Goal: Task Accomplishment & Management: Complete application form

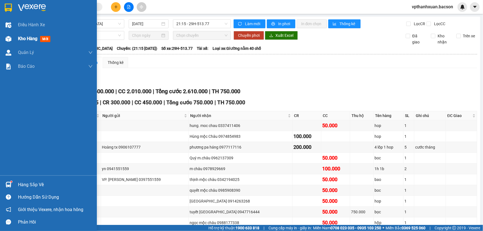
click at [5, 37] on div at bounding box center [9, 39] width 10 height 10
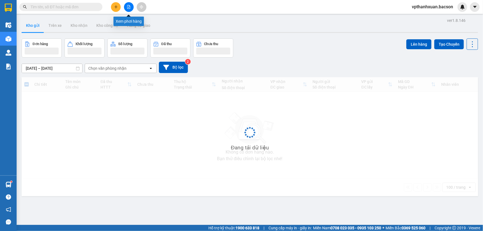
click at [130, 6] on icon "file-add" at bounding box center [128, 7] width 3 height 4
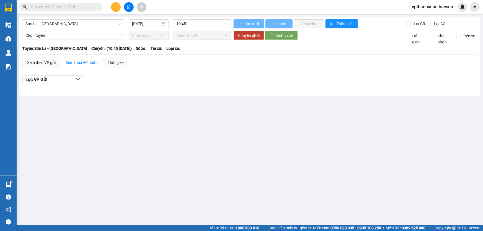
click at [132, 25] on input "[DATE]" at bounding box center [146, 24] width 28 height 6
click at [153, 24] on input "[DATE]" at bounding box center [146, 24] width 28 height 6
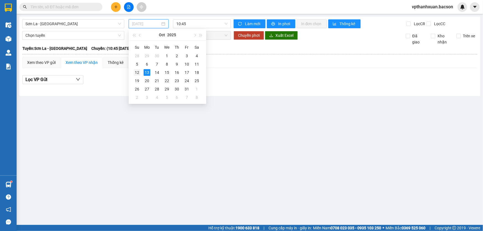
click at [138, 74] on div "12" at bounding box center [137, 72] width 7 height 7
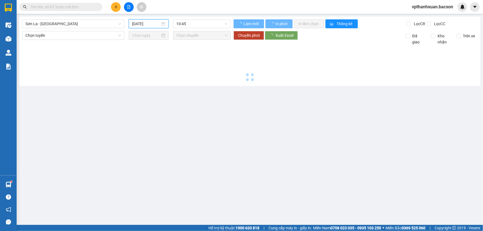
type input "[DATE]"
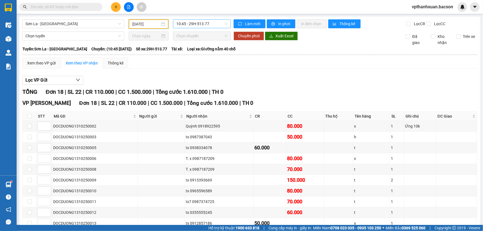
click at [188, 21] on span "10:45 - 29H-513.77" at bounding box center [201, 24] width 51 height 8
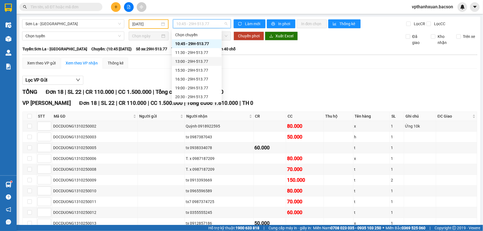
click at [201, 63] on div "13:00 - 29H-513.77" at bounding box center [196, 61] width 43 height 6
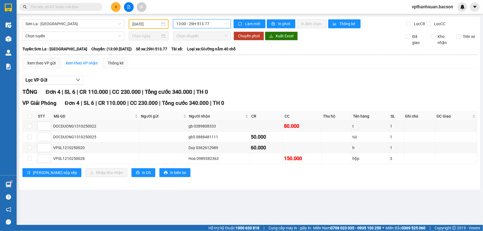
click at [194, 22] on span "13:00 - 29H-513.77" at bounding box center [201, 24] width 51 height 8
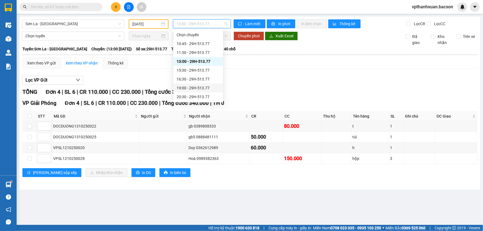
scroll to position [26, 0]
click at [204, 60] on div "19:00 - 29H-513.77" at bounding box center [198, 62] width 43 height 6
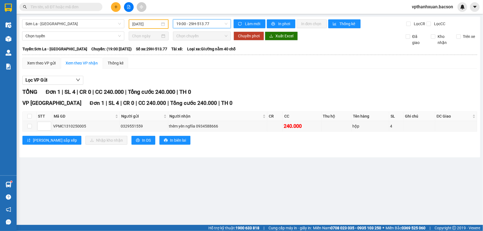
click at [290, 87] on div "Lọc VP Gửi TỔNG Đơn 1 | SL 4 | CR 0 | CC 240.000 | Tổng cước 240.000 | TH 0 VP…" at bounding box center [249, 112] width 455 height 79
click at [204, 26] on span "19:00 - 29H-513.77" at bounding box center [201, 24] width 51 height 8
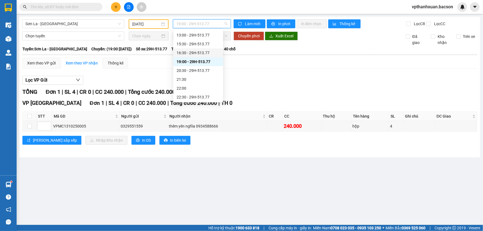
click at [200, 53] on div "16:30 - 29H-513.77" at bounding box center [198, 53] width 43 height 6
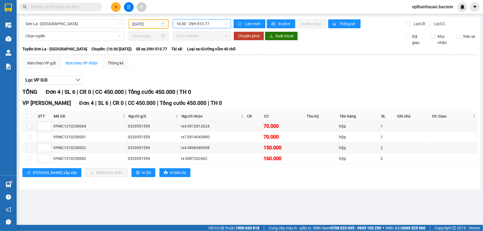
click at [200, 25] on span "16:30 - 29H-513.77" at bounding box center [201, 24] width 51 height 8
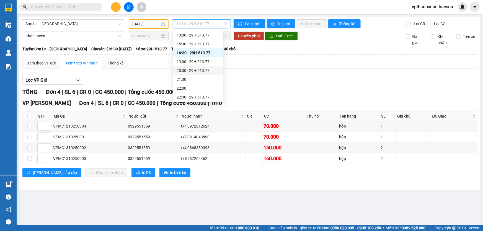
click at [205, 68] on div "20:30 - 29H-513.77" at bounding box center [198, 71] width 43 height 6
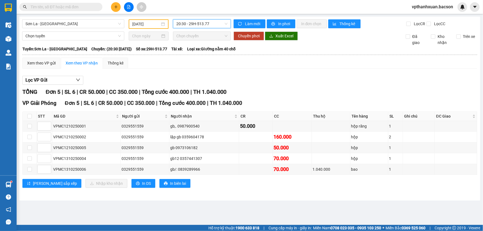
click at [313, 95] on div "TỔNG Đơn 5 | SL 6 | CR 50.000 | CC 350.000 | Tổng cước 400.000 | TH 1.040.000" at bounding box center [249, 92] width 455 height 9
click at [119, 7] on button at bounding box center [116, 7] width 10 height 10
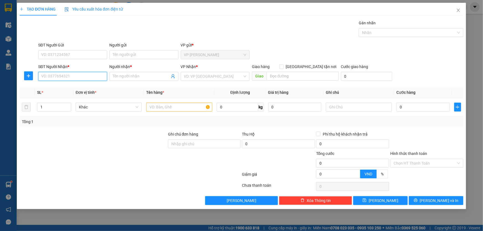
click at [95, 78] on input "SĐT Người Nhận *" at bounding box center [72, 76] width 69 height 9
click at [130, 76] on input "Người nhận *" at bounding box center [141, 76] width 57 height 6
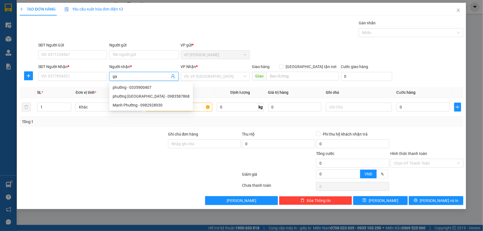
type input "gạo"
click at [147, 85] on div "gạo bưu điện - 0858489888" at bounding box center [144, 87] width 62 height 6
type input "0858489888"
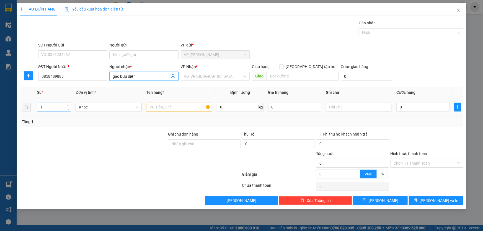
type input "gạo bưu điện"
click at [63, 107] on input "1" at bounding box center [54, 107] width 34 height 8
click at [62, 106] on input "1" at bounding box center [54, 107] width 34 height 8
type input "32"
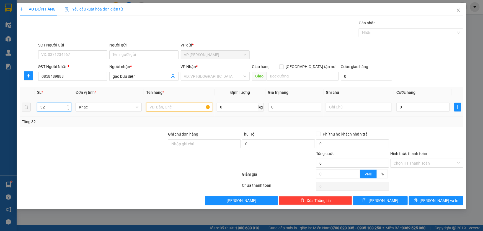
click at [172, 109] on input "text" at bounding box center [179, 107] width 66 height 9
type input "bao"
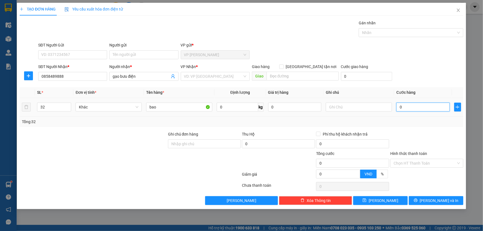
click at [426, 106] on input "0" at bounding box center [423, 107] width 53 height 9
type input "1"
type input "16"
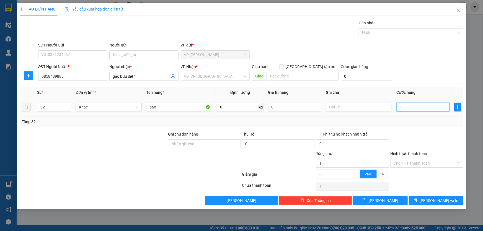
type input "16"
type input "160"
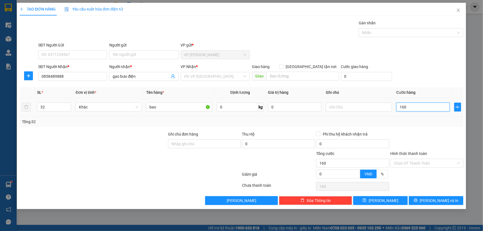
type input "1.600"
type input "16.000"
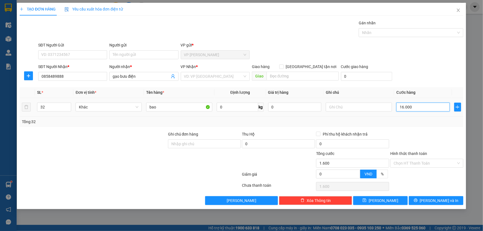
type input "16.000"
type input "160.000"
type input "1.600.000"
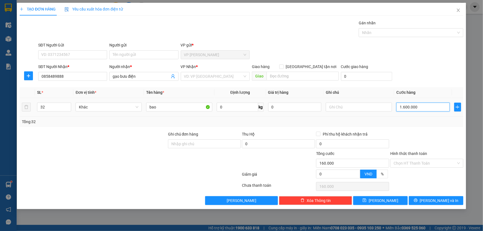
type input "1.600.000"
click at [443, 128] on div "Transit Pickup Surcharge Ids Transit Deliver Surcharge Ids Transit Deliver Surc…" at bounding box center [242, 112] width 444 height 185
click at [428, 166] on input "Hình thức thanh toán" at bounding box center [425, 163] width 63 height 8
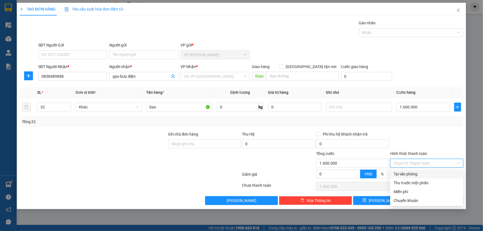
click at [429, 173] on div "Tại văn phòng" at bounding box center [427, 174] width 66 height 6
type input "0"
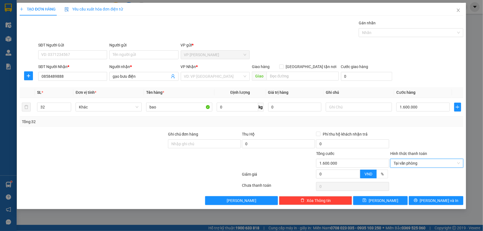
click at [429, 140] on div at bounding box center [427, 140] width 74 height 19
click at [419, 138] on div at bounding box center [427, 140] width 74 height 19
click at [445, 201] on span "Lưu và In" at bounding box center [439, 201] width 39 height 6
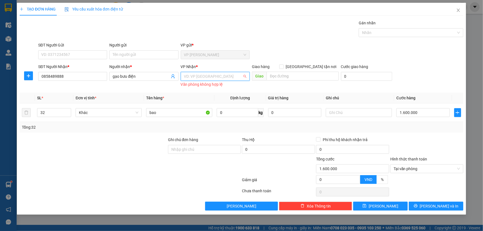
click at [201, 73] on input "search" at bounding box center [213, 76] width 58 height 8
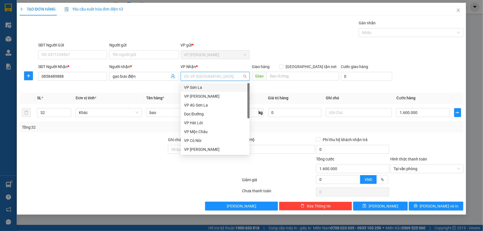
drag, startPoint x: 201, startPoint y: 89, endPoint x: 235, endPoint y: 96, distance: 33.9
click at [201, 89] on div "VP Sơn La" at bounding box center [215, 87] width 62 height 6
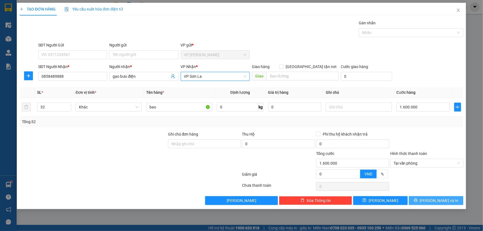
click at [435, 199] on span "Lưu và In" at bounding box center [439, 201] width 39 height 6
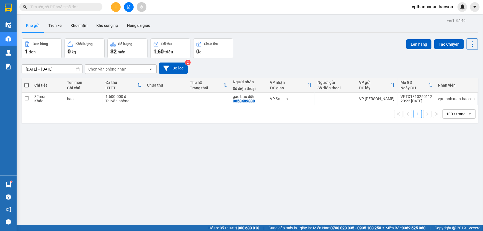
drag, startPoint x: 28, startPoint y: 85, endPoint x: 108, endPoint y: 73, distance: 81.3
click at [28, 85] on span at bounding box center [26, 85] width 4 height 4
click at [27, 83] on input "checkbox" at bounding box center [27, 83] width 0 height 0
checkbox input "true"
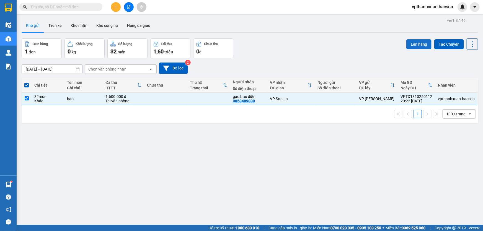
click at [414, 45] on button "Lên hàng" at bounding box center [419, 44] width 25 height 10
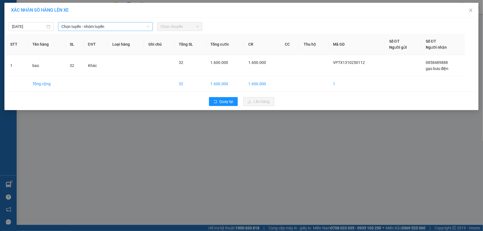
drag, startPoint x: 86, startPoint y: 26, endPoint x: 88, endPoint y: 28, distance: 2.9
click at [86, 26] on span "Chọn tuyến - nhóm tuyến" at bounding box center [105, 26] width 88 height 8
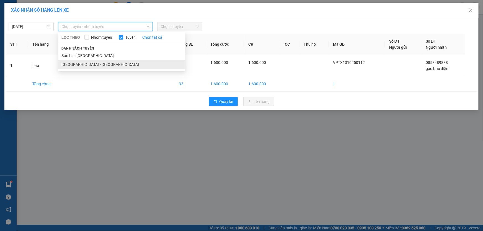
click at [94, 61] on li "[GEOGRAPHIC_DATA] - [GEOGRAPHIC_DATA]" at bounding box center [121, 64] width 127 height 9
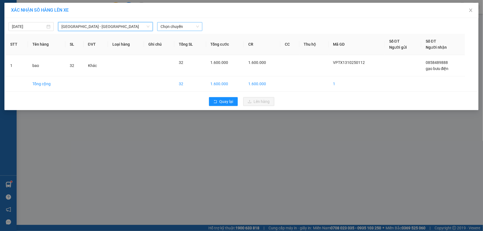
click at [176, 26] on span "Chọn chuyến" at bounding box center [180, 26] width 38 height 8
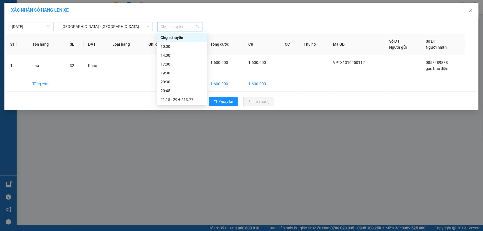
scroll to position [17, 0]
click at [194, 98] on div "23:00 - 29H-513.77" at bounding box center [182, 100] width 43 height 6
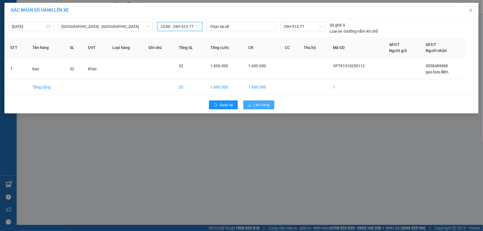
click at [252, 102] on button "Lên hàng" at bounding box center [258, 105] width 31 height 9
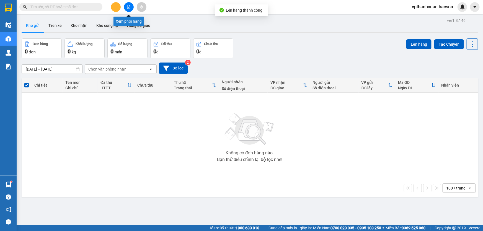
click at [131, 10] on button at bounding box center [129, 7] width 10 height 10
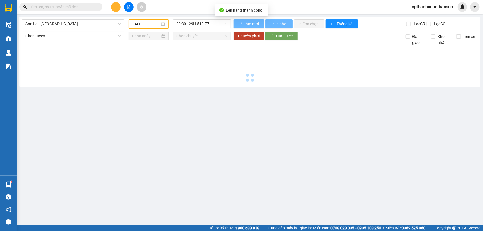
type input "[DATE]"
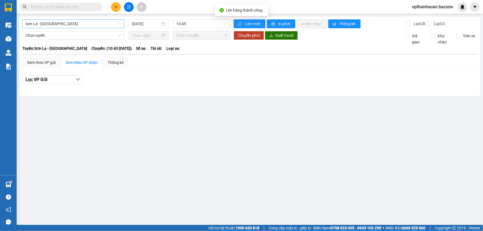
click at [94, 27] on span "Sơn La - [GEOGRAPHIC_DATA]" at bounding box center [73, 24] width 96 height 8
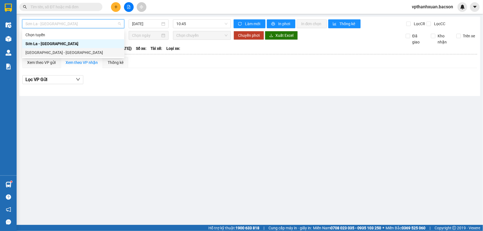
drag, startPoint x: 65, startPoint y: 51, endPoint x: 121, endPoint y: 22, distance: 63.4
click at [65, 51] on div "[GEOGRAPHIC_DATA] - [GEOGRAPHIC_DATA]" at bounding box center [73, 53] width 96 height 6
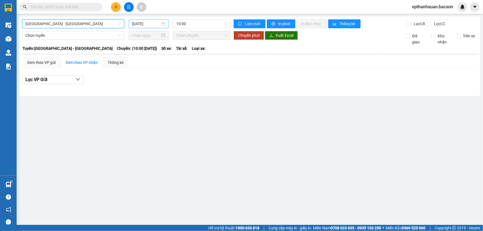
click at [141, 23] on input "[DATE]" at bounding box center [146, 24] width 28 height 6
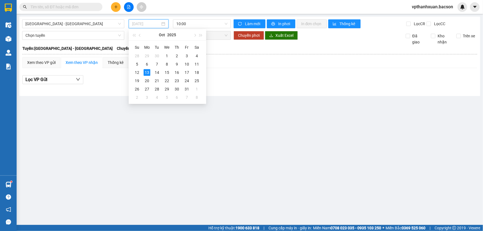
type input "[DATE]"
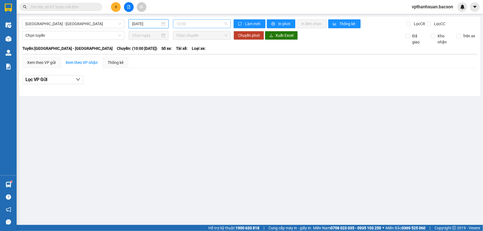
click at [188, 25] on span "10:00" at bounding box center [201, 24] width 51 height 8
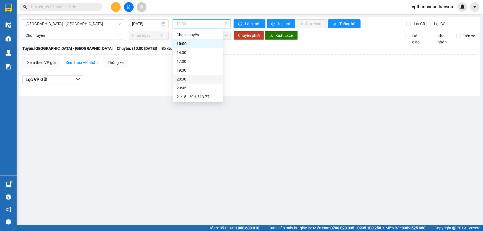
scroll to position [17, 0]
click at [208, 96] on div "23:00 - 29H-513.77" at bounding box center [198, 97] width 43 height 6
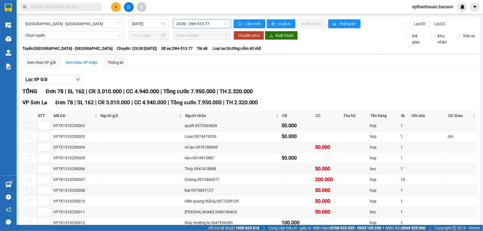
drag, startPoint x: 220, startPoint y: 25, endPoint x: 214, endPoint y: 27, distance: 6.6
click at [220, 25] on span "23:00 - 29H-513.77" at bounding box center [201, 24] width 51 height 8
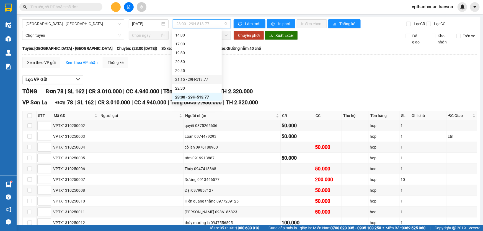
click at [197, 78] on div "21:15 - 29H-513.77" at bounding box center [196, 79] width 43 height 6
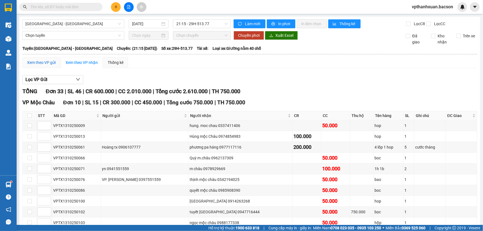
click at [51, 60] on div "Xem theo VP gửi" at bounding box center [41, 63] width 29 height 6
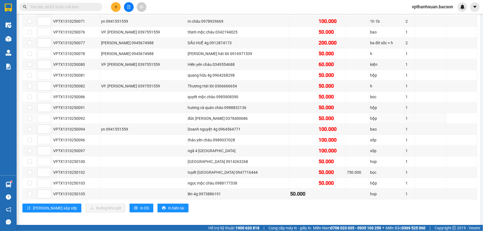
scroll to position [177, 0]
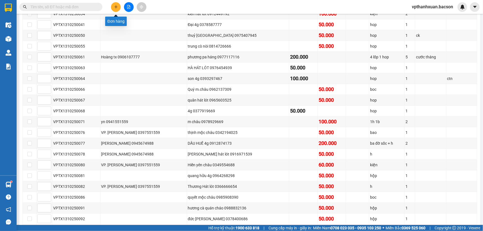
click at [116, 7] on icon "plus" at bounding box center [115, 7] width 3 height 0
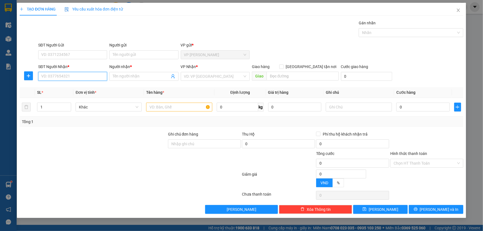
click at [75, 78] on input "SĐT Người Nhận *" at bounding box center [72, 76] width 69 height 9
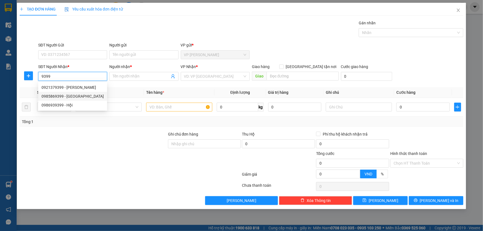
drag, startPoint x: 89, startPoint y: 96, endPoint x: 91, endPoint y: 84, distance: 11.7
click at [89, 94] on div "0985869399 - QUẢNG MỘC CHÂU" at bounding box center [73, 96] width 62 height 6
type input "0985869399"
type input "QUẢNG MỘC CHÂU"
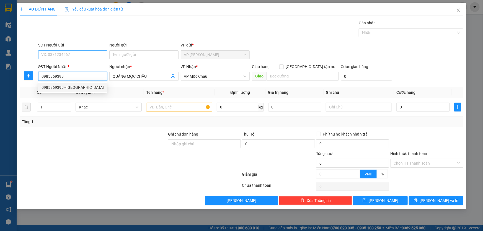
type input "0985869399"
click at [84, 56] on input "SĐT Người Gửi" at bounding box center [72, 54] width 69 height 9
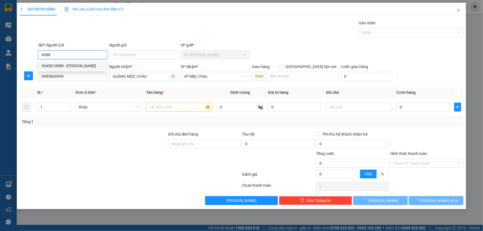
type input "0945674988"
type input "[PERSON_NAME]"
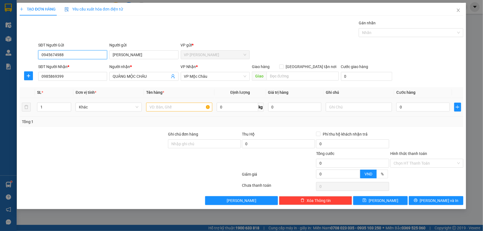
type input "0945674988"
click at [165, 109] on input "text" at bounding box center [179, 107] width 66 height 9
type input "h"
click at [402, 105] on input "0" at bounding box center [423, 107] width 53 height 9
type input "5"
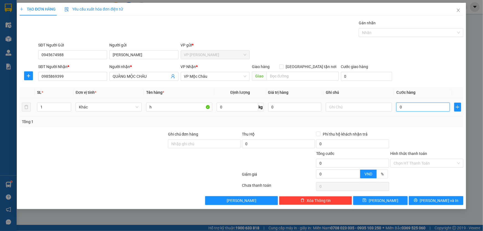
type input "5"
type input "50"
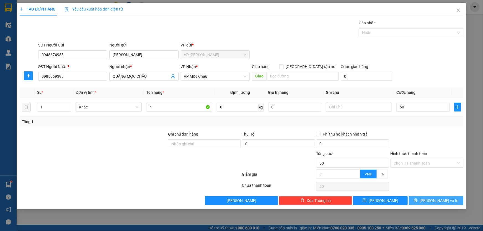
click at [436, 200] on span "Lưu và In" at bounding box center [439, 201] width 39 height 6
type input "50.000"
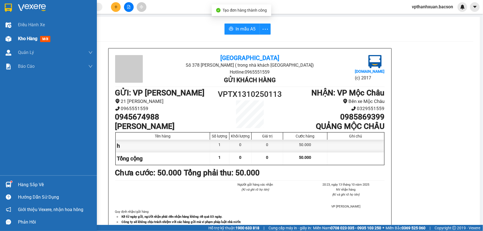
click at [14, 39] on div "Kho hàng mới" at bounding box center [48, 39] width 97 height 14
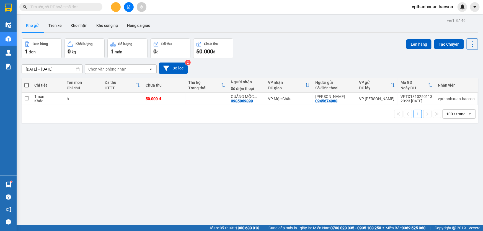
click at [24, 84] on th at bounding box center [27, 85] width 10 height 15
click at [26, 84] on span at bounding box center [26, 85] width 4 height 4
click at [27, 83] on input "checkbox" at bounding box center [27, 83] width 0 height 0
checkbox input "true"
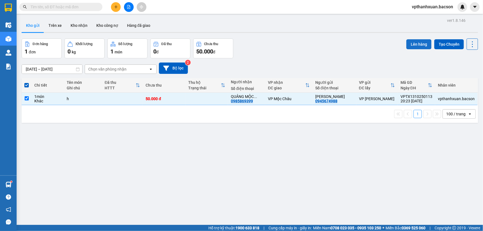
click at [413, 48] on button "Lên hàng" at bounding box center [419, 44] width 25 height 10
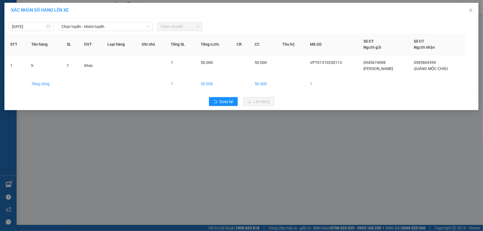
click at [96, 33] on div "13/10/2025 Chọn tuyến - nhóm tuyến Chọn chuyến STT Tên hàng SL ĐVT Loại hàng Gh…" at bounding box center [241, 64] width 474 height 92
click at [97, 28] on span "Chọn tuyến - nhóm tuyến" at bounding box center [105, 26] width 88 height 8
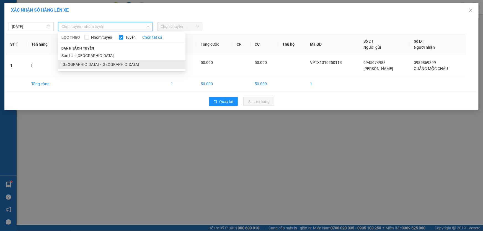
click at [81, 62] on li "[GEOGRAPHIC_DATA] - [GEOGRAPHIC_DATA]" at bounding box center [121, 64] width 127 height 9
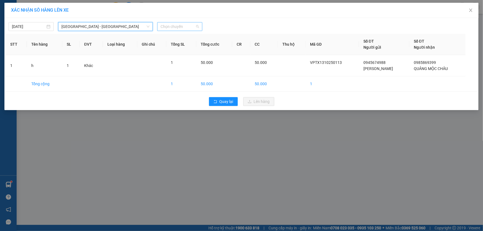
click at [186, 28] on span "Chọn chuyến" at bounding box center [180, 26] width 38 height 8
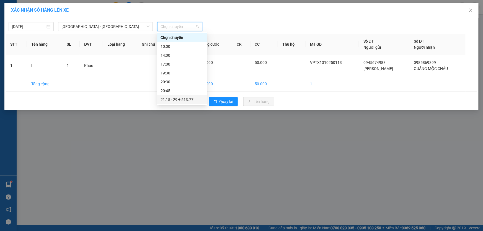
scroll to position [17, 0]
click at [181, 82] on div "21:15 - 29H-513.77" at bounding box center [182, 82] width 43 height 6
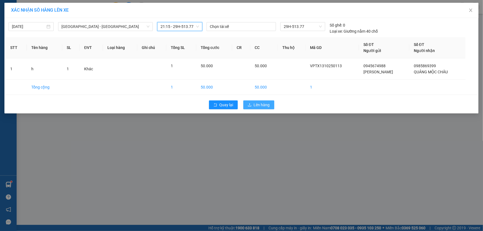
click at [252, 103] on icon "upload" at bounding box center [250, 105] width 4 height 4
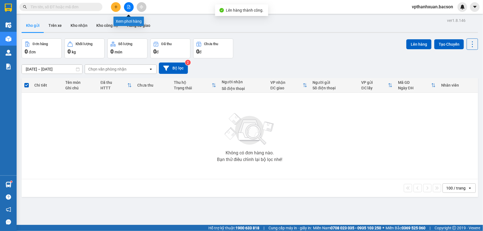
click at [126, 9] on button at bounding box center [129, 7] width 10 height 10
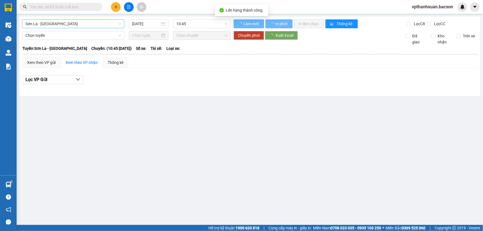
click at [77, 25] on span "Sơn La - [GEOGRAPHIC_DATA]" at bounding box center [73, 24] width 96 height 8
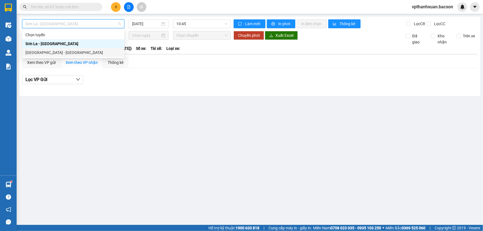
click at [61, 51] on div "[GEOGRAPHIC_DATA] - [GEOGRAPHIC_DATA]" at bounding box center [73, 53] width 96 height 6
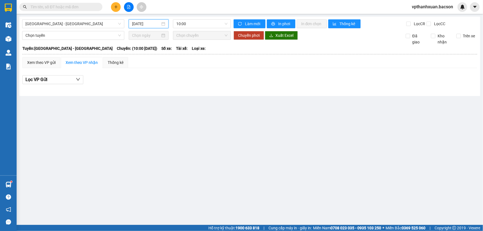
click at [140, 25] on input "[DATE]" at bounding box center [146, 24] width 28 height 6
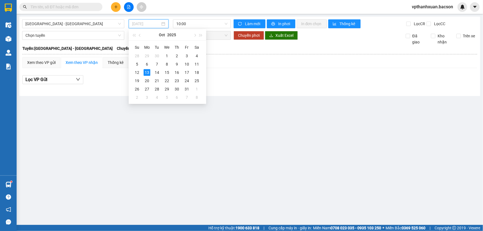
type input "[DATE]"
click at [210, 22] on span "10:00" at bounding box center [201, 24] width 51 height 8
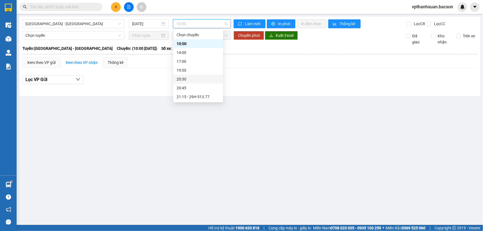
scroll to position [17, 0]
click at [205, 78] on div "21:15 - 29H-513.77" at bounding box center [198, 79] width 43 height 6
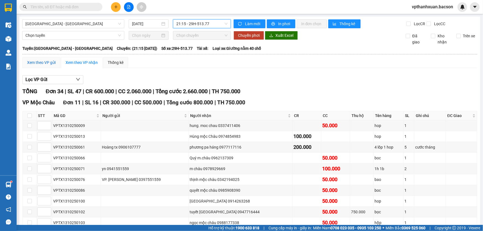
click at [46, 61] on div "Xem theo VP gửi" at bounding box center [41, 63] width 29 height 6
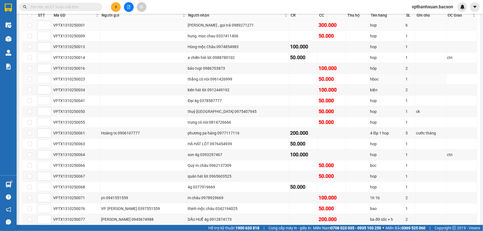
scroll to position [50, 0]
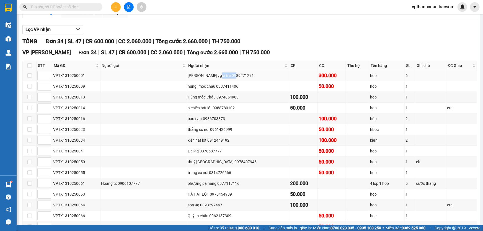
drag, startPoint x: 224, startPoint y: 74, endPoint x: 206, endPoint y: 75, distance: 18.6
click at [206, 75] on div "Trịnh , gọi trả 0989271271" at bounding box center [238, 76] width 101 height 6
click at [228, 73] on div "Trịnh , gọi trả 0989271271" at bounding box center [238, 76] width 101 height 6
drag, startPoint x: 228, startPoint y: 75, endPoint x: 205, endPoint y: 78, distance: 22.9
click at [205, 78] on div "Trịnh , gọi trả 0989271271" at bounding box center [238, 76] width 101 height 6
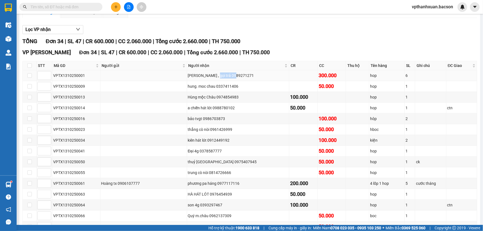
copy div "0989271271"
click at [56, 7] on input "text" at bounding box center [62, 7] width 65 height 6
paste input "0989271271"
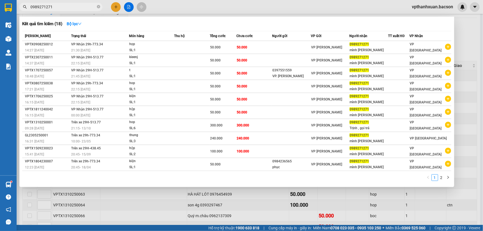
type input "0989271271"
click at [245, 200] on div at bounding box center [241, 115] width 483 height 231
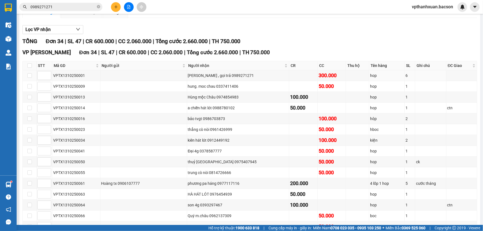
scroll to position [0, 0]
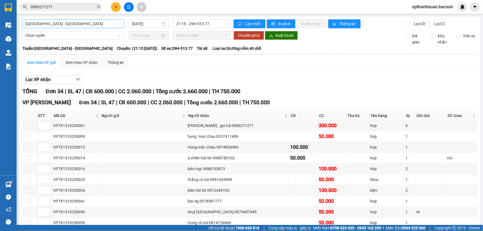
click at [90, 25] on span "[GEOGRAPHIC_DATA] - [GEOGRAPHIC_DATA]" at bounding box center [73, 24] width 96 height 8
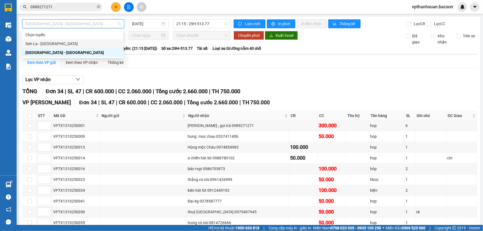
click at [104, 42] on div "Sơn La - [GEOGRAPHIC_DATA]" at bounding box center [72, 44] width 95 height 6
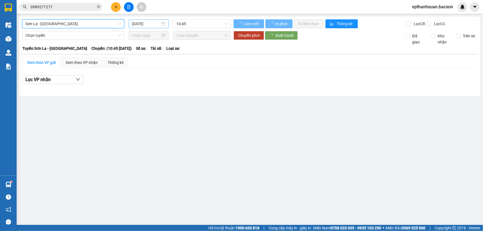
click at [156, 22] on input "[DATE]" at bounding box center [146, 24] width 28 height 6
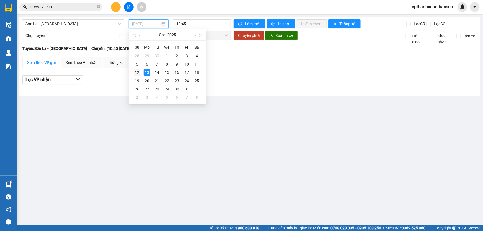
click at [140, 72] on div "12" at bounding box center [137, 72] width 7 height 7
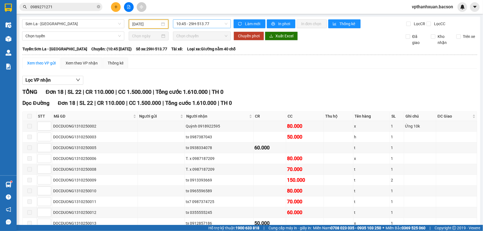
click at [184, 23] on span "10:45 - 29H-513.77" at bounding box center [201, 24] width 51 height 8
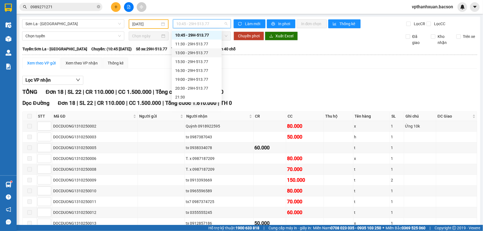
click at [200, 53] on div "13:00 - 29H-513.77" at bounding box center [196, 53] width 43 height 6
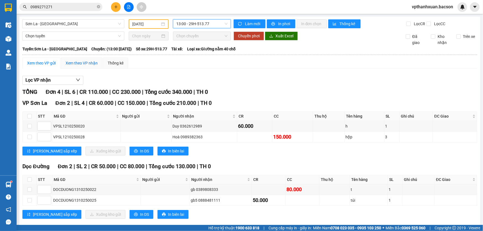
click at [75, 63] on div "Xem theo VP nhận" at bounding box center [82, 63] width 32 height 6
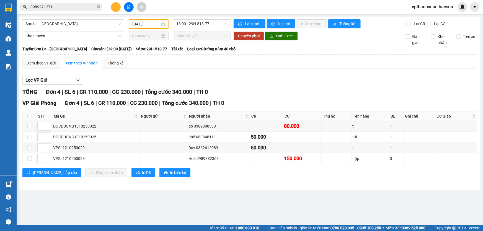
click at [251, 88] on div "TỔNG Đơn 4 | SL 6 | CR 110.000 | CC 230.000 | Tổng cước 340.000 | TH 0" at bounding box center [249, 92] width 455 height 9
click at [188, 90] on span "Tổng cước 340.000" at bounding box center [168, 92] width 47 height 7
click at [149, 26] on input "[DATE]" at bounding box center [146, 24] width 28 height 6
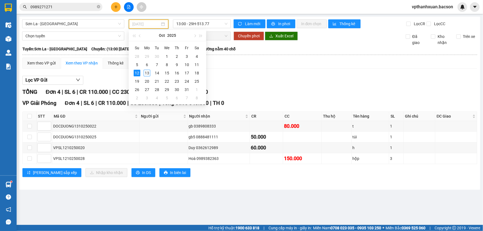
type input "[DATE]"
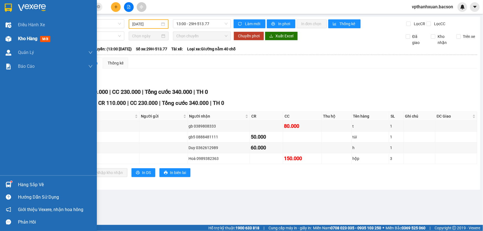
click at [7, 39] on img at bounding box center [9, 39] width 6 height 6
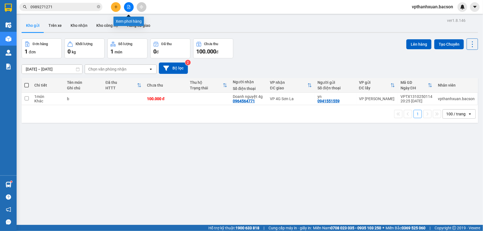
click at [130, 8] on icon "file-add" at bounding box center [129, 7] width 4 height 4
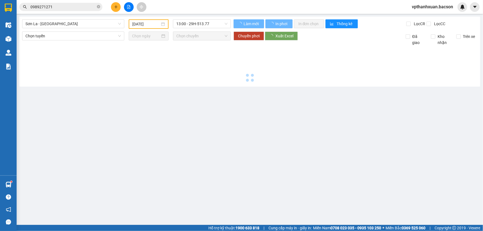
type input "[DATE]"
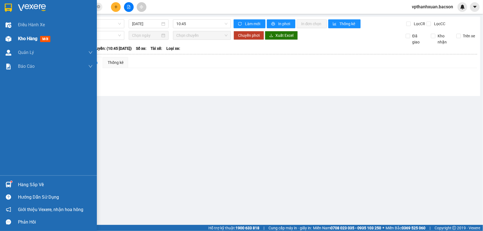
click at [13, 36] on div at bounding box center [9, 39] width 10 height 10
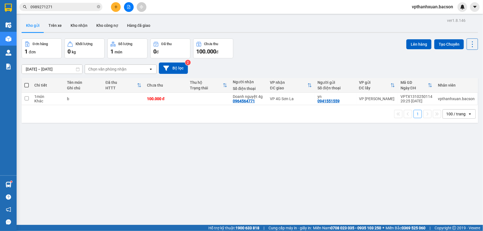
click at [27, 85] on span at bounding box center [26, 85] width 4 height 4
click at [27, 83] on input "checkbox" at bounding box center [27, 83] width 0 height 0
checkbox input "true"
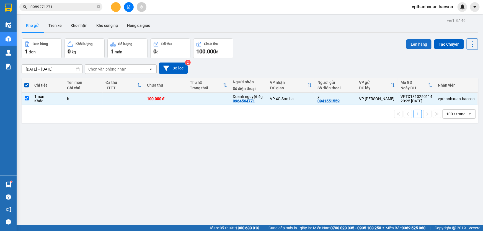
click at [411, 45] on button "Lên hàng" at bounding box center [419, 44] width 25 height 10
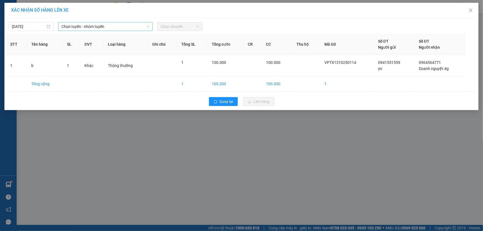
click at [100, 29] on span "Chọn tuyến - nhóm tuyến" at bounding box center [105, 26] width 88 height 8
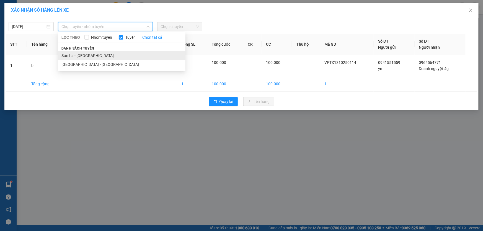
click at [124, 55] on li "Sơn La - [GEOGRAPHIC_DATA]" at bounding box center [121, 55] width 127 height 9
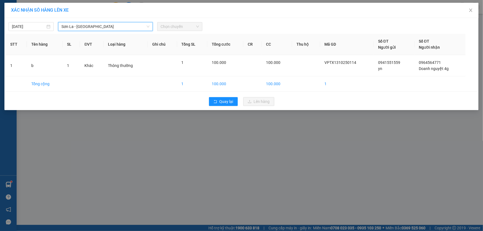
click at [186, 29] on span "Chọn chuyến" at bounding box center [180, 26] width 38 height 8
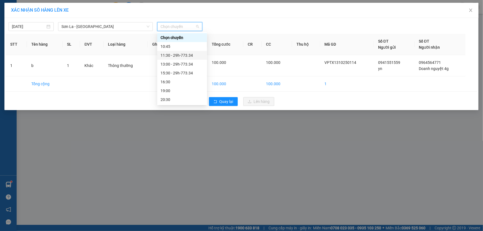
scroll to position [26, 0]
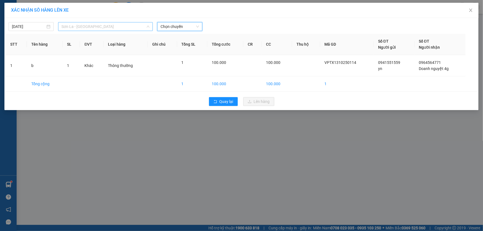
click at [78, 24] on span "Sơn La - [GEOGRAPHIC_DATA]" at bounding box center [105, 26] width 88 height 8
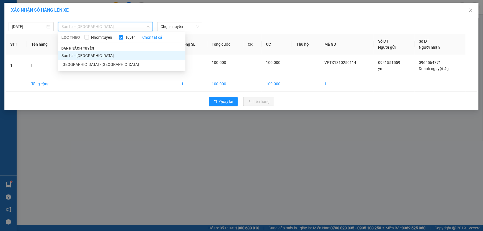
drag, startPoint x: 71, startPoint y: 65, endPoint x: 144, endPoint y: 24, distance: 83.7
click at [72, 64] on li "[GEOGRAPHIC_DATA] - [GEOGRAPHIC_DATA]" at bounding box center [121, 64] width 127 height 9
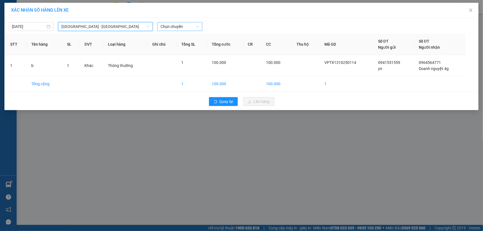
click at [164, 27] on span "Chọn chuyến" at bounding box center [180, 26] width 38 height 8
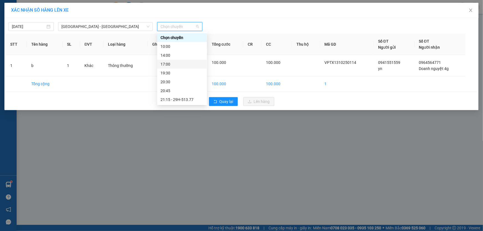
scroll to position [17, 0]
click at [186, 78] on div "21:15 - 29H-513.77" at bounding box center [182, 82] width 50 height 9
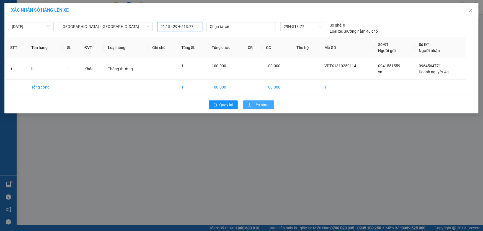
click at [268, 102] on span "Lên hàng" at bounding box center [262, 105] width 16 height 6
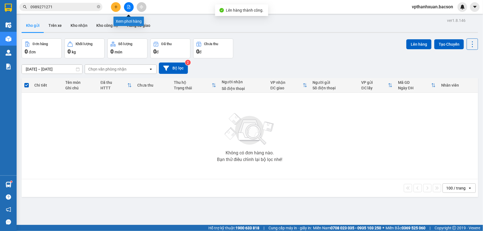
click at [130, 6] on icon "file-add" at bounding box center [129, 7] width 4 height 4
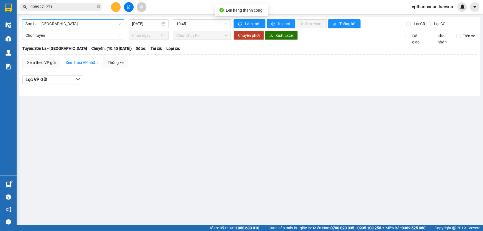
click at [90, 26] on span "Sơn La - [GEOGRAPHIC_DATA]" at bounding box center [73, 24] width 96 height 8
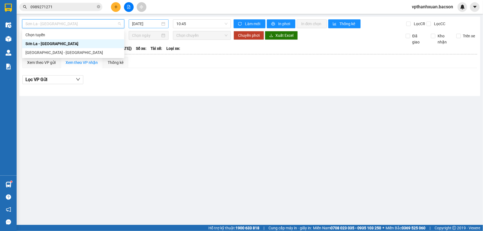
click at [138, 24] on input "[DATE]" at bounding box center [146, 24] width 28 height 6
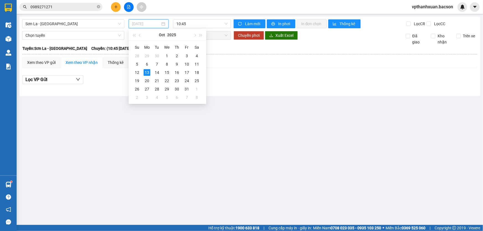
type input "[DATE]"
click at [196, 27] on span "10:45" at bounding box center [201, 24] width 51 height 8
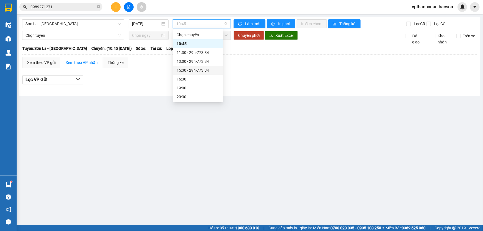
scroll to position [26, 0]
click at [107, 27] on span "Sơn La - [GEOGRAPHIC_DATA]" at bounding box center [73, 24] width 96 height 8
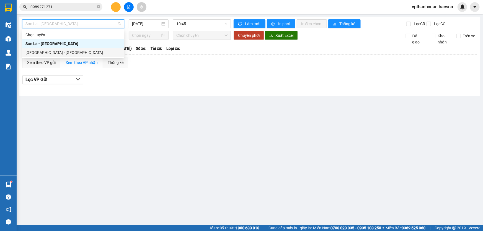
drag, startPoint x: 76, startPoint y: 55, endPoint x: 134, endPoint y: 27, distance: 63.9
click at [76, 55] on div "[GEOGRAPHIC_DATA] - [GEOGRAPHIC_DATA]" at bounding box center [73, 53] width 96 height 6
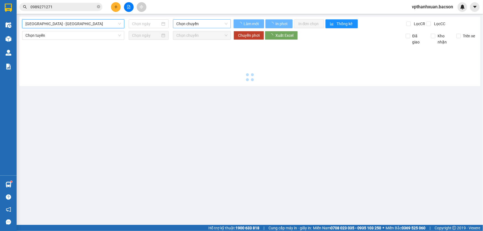
type input "[DATE]"
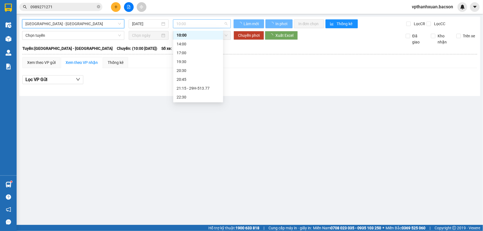
click at [190, 23] on span "10:00" at bounding box center [201, 24] width 51 height 8
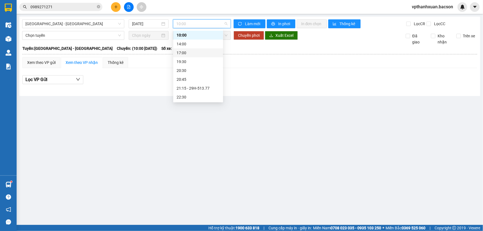
scroll to position [17, 0]
click at [198, 79] on div "21:15 - 29H-513.77" at bounding box center [198, 79] width 43 height 6
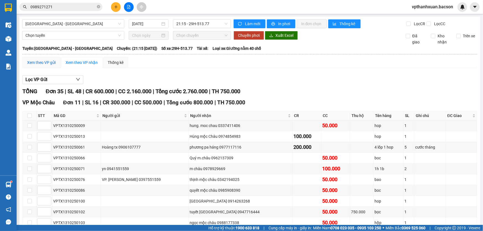
drag, startPoint x: 48, startPoint y: 61, endPoint x: 69, endPoint y: 70, distance: 23.6
click at [48, 63] on div "Xem theo VP gửi" at bounding box center [41, 63] width 29 height 6
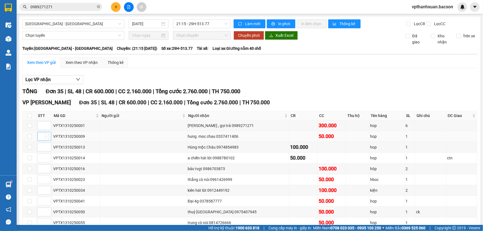
click at [40, 137] on input at bounding box center [44, 136] width 13 height 8
type input "1"
click at [42, 147] on input at bounding box center [44, 147] width 13 height 8
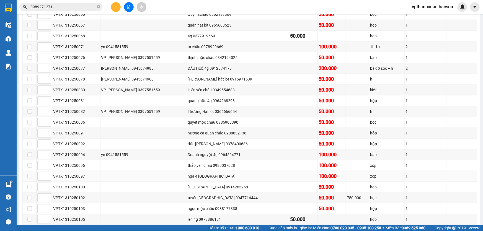
scroll to position [299, 0]
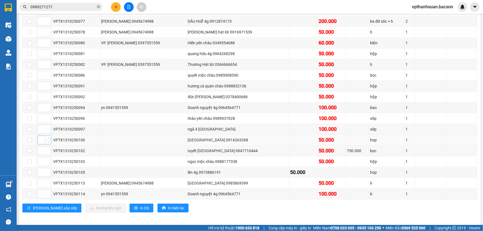
type input "1"
click at [44, 137] on input at bounding box center [44, 140] width 13 height 8
type input "1"
click at [43, 179] on input at bounding box center [44, 183] width 13 height 8
type input "1"
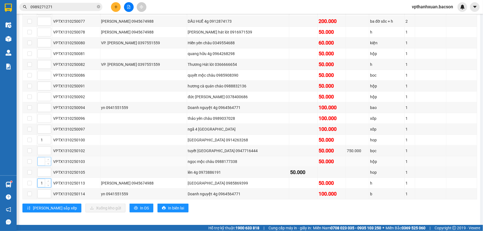
click at [43, 158] on input at bounding box center [44, 162] width 13 height 8
type input "1"
click at [41, 150] on input at bounding box center [44, 151] width 13 height 8
type input "1"
click at [45, 75] on span "Decrease Value" at bounding box center [48, 76] width 6 height 5
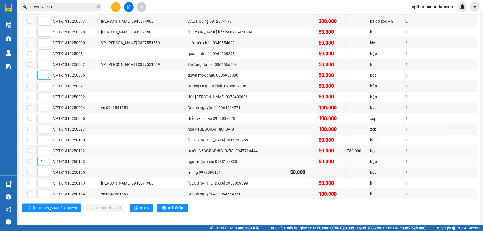
type input "1"
click at [44, 209] on button "[PERSON_NAME] sắp xếp" at bounding box center [51, 208] width 59 height 9
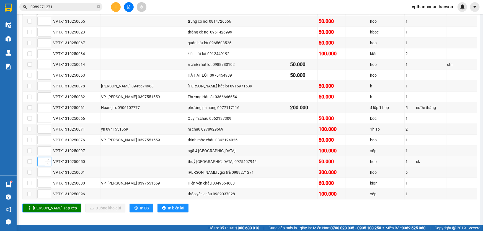
click at [39, 160] on input at bounding box center [44, 162] width 13 height 8
type input "2"
click at [41, 150] on input at bounding box center [44, 151] width 13 height 8
type input "2"
click at [42, 168] on input at bounding box center [44, 172] width 13 height 8
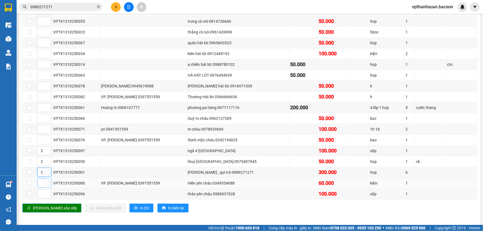
type input "2"
click at [42, 180] on input at bounding box center [44, 183] width 13 height 8
type input "2"
type input "1"
click at [45, 191] on span "Increase Value" at bounding box center [48, 192] width 6 height 5
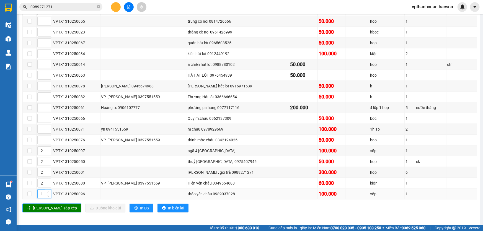
drag, startPoint x: 41, startPoint y: 191, endPoint x: 44, endPoint y: 191, distance: 3.6
click at [44, 192] on input "1" at bounding box center [44, 194] width 13 height 8
type input "2"
drag, startPoint x: 49, startPoint y: 205, endPoint x: 50, endPoint y: 202, distance: 3.9
click at [49, 205] on span "[PERSON_NAME] sắp xếp" at bounding box center [55, 208] width 44 height 6
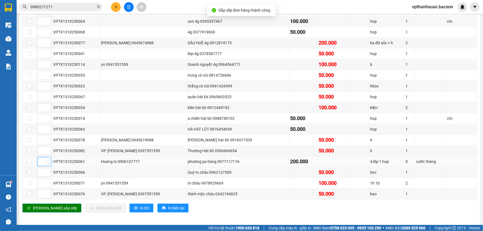
click at [40, 161] on input at bounding box center [44, 162] width 13 height 8
type input "1"
click at [42, 172] on input at bounding box center [44, 172] width 13 height 8
type input "1"
click at [40, 181] on input at bounding box center [44, 183] width 13 height 8
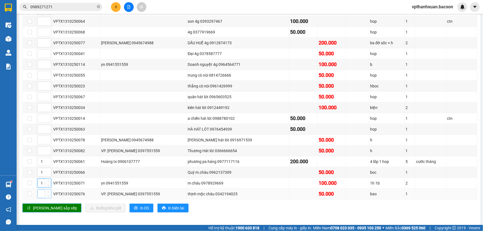
type input "1"
click at [42, 191] on input at bounding box center [44, 194] width 13 height 8
type input "1"
click at [38, 205] on span "[PERSON_NAME] sắp xếp" at bounding box center [55, 208] width 44 height 6
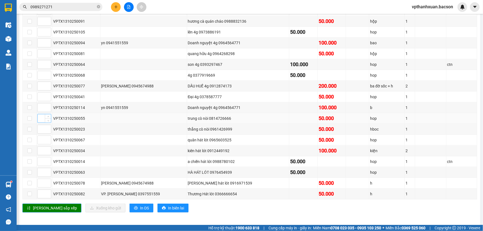
click at [43, 115] on input at bounding box center [44, 118] width 13 height 8
type input "3"
click at [40, 126] on input at bounding box center [44, 129] width 13 height 8
type input "3"
click at [41, 137] on input at bounding box center [44, 140] width 13 height 8
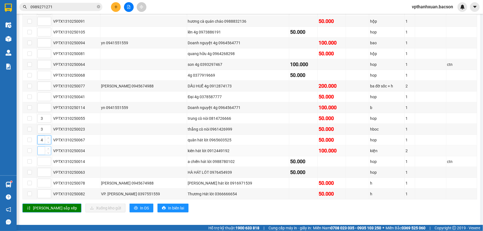
type input "4"
click at [41, 147] on div at bounding box center [44, 151] width 14 height 9
click at [41, 150] on input at bounding box center [44, 151] width 13 height 8
type input "4"
click at [41, 158] on input at bounding box center [44, 162] width 13 height 8
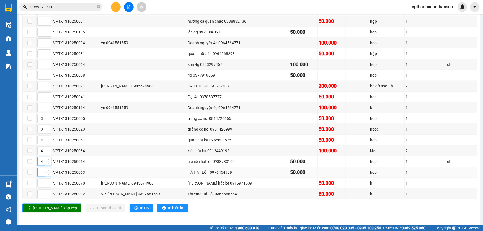
type input "4"
click at [40, 168] on input at bounding box center [44, 172] width 13 height 8
type input "4"
click at [41, 179] on input at bounding box center [44, 183] width 13 height 8
type input "4"
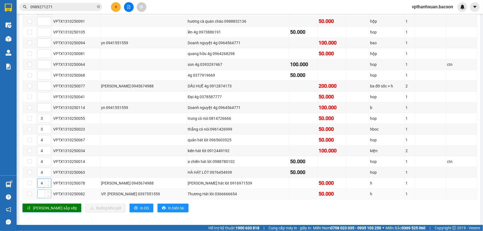
click at [41, 193] on input at bounding box center [44, 194] width 13 height 8
type input "4"
click at [42, 205] on span "[PERSON_NAME] sắp xếp" at bounding box center [55, 208] width 44 height 6
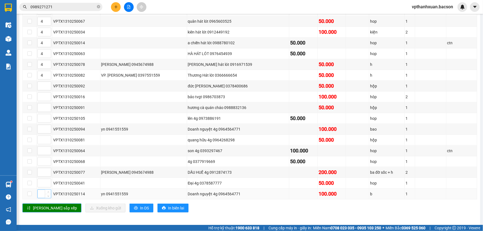
click at [42, 194] on input at bounding box center [44, 194] width 13 height 8
type input "5"
click at [40, 182] on input at bounding box center [44, 183] width 13 height 8
type input "5"
click at [40, 174] on input at bounding box center [44, 172] width 13 height 8
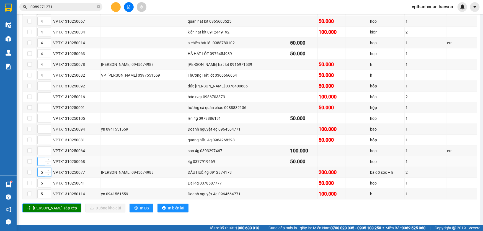
type input "5"
click at [40, 161] on input at bounding box center [44, 162] width 13 height 8
type input "5"
click at [42, 148] on input at bounding box center [44, 151] width 13 height 8
type input "5"
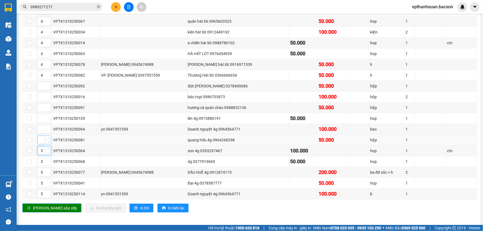
click at [42, 136] on input at bounding box center [44, 140] width 13 height 8
type input "5"
click at [42, 131] on input at bounding box center [44, 129] width 13 height 8
type input "5"
click at [42, 116] on input "5" at bounding box center [44, 118] width 13 height 8
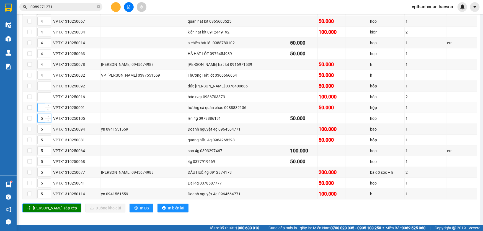
type input "5"
click at [42, 107] on input at bounding box center [44, 108] width 13 height 8
type input "5"
click at [42, 96] on input at bounding box center [44, 97] width 13 height 8
type input "5"
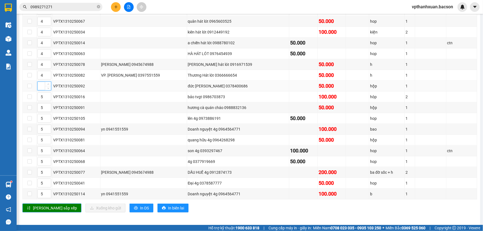
click at [41, 82] on input at bounding box center [44, 86] width 13 height 8
type input "5"
click at [42, 97] on input "5" at bounding box center [44, 97] width 13 height 8
type input "6"
click at [46, 205] on span "[PERSON_NAME] sắp xếp" at bounding box center [55, 208] width 44 height 6
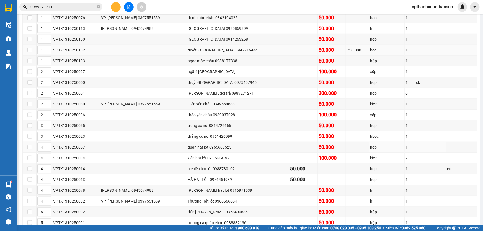
scroll to position [72, 0]
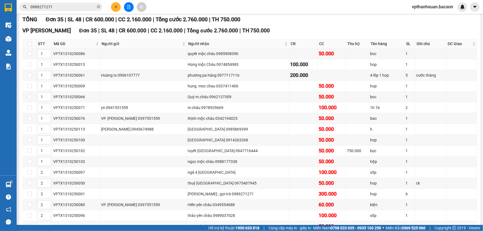
click at [83, 7] on input "0989271271" at bounding box center [62, 7] width 65 height 6
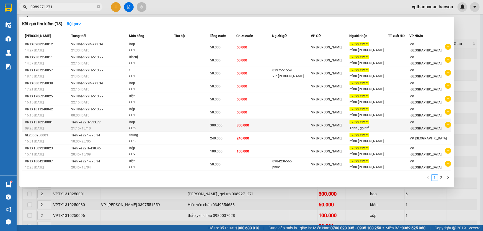
click at [165, 122] on div "hop" at bounding box center [150, 122] width 42 height 6
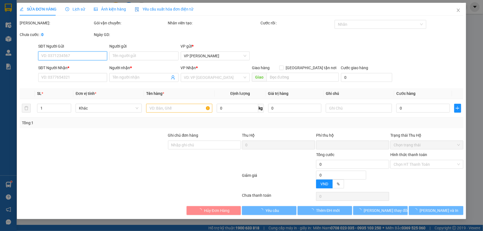
type input "0989271271"
type input "Trịnh , gọi trả"
type input "0"
type input "300.000"
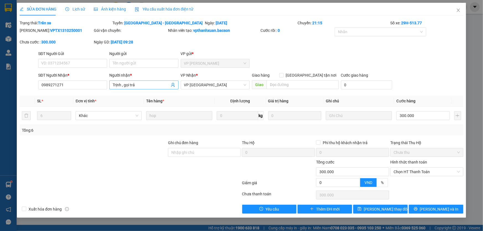
drag, startPoint x: 122, startPoint y: 86, endPoint x: 135, endPoint y: 85, distance: 13.6
click at [123, 86] on input "Trịnh , gọi trả" at bounding box center [141, 85] width 57 height 6
drag, startPoint x: 137, startPoint y: 85, endPoint x: 122, endPoint y: 85, distance: 15.5
click at [122, 85] on input "Trịnh , gọi trả" at bounding box center [141, 85] width 57 height 6
type input "Trịnh yên chau"
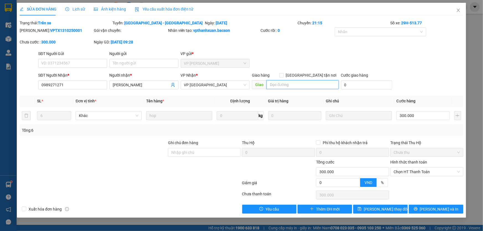
click at [316, 84] on input "search" at bounding box center [303, 84] width 72 height 9
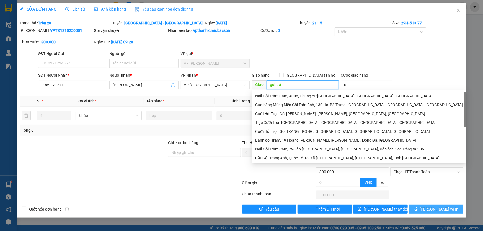
type input "gọi trả"
click at [425, 205] on button "Lưu và In" at bounding box center [436, 209] width 55 height 9
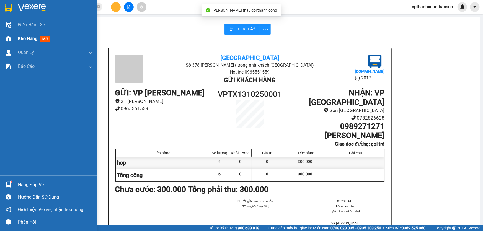
click at [3, 36] on div "Kho hàng mới" at bounding box center [48, 39] width 97 height 14
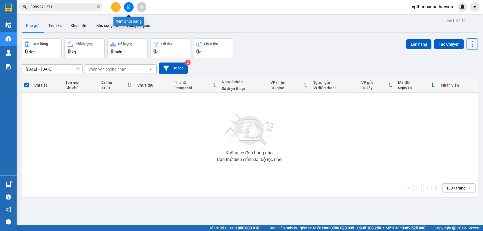
click at [127, 6] on icon "file-add" at bounding box center [129, 7] width 4 height 4
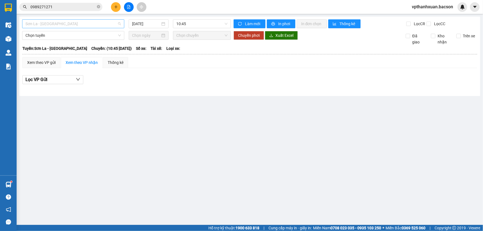
click at [109, 24] on span "Sơn La - [GEOGRAPHIC_DATA]" at bounding box center [73, 24] width 96 height 8
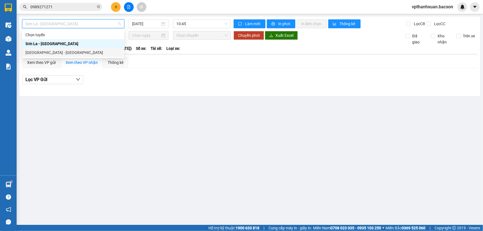
drag, startPoint x: 82, startPoint y: 52, endPoint x: 130, endPoint y: 31, distance: 52.8
click at [82, 51] on div "[GEOGRAPHIC_DATA] - [GEOGRAPHIC_DATA]" at bounding box center [73, 53] width 96 height 6
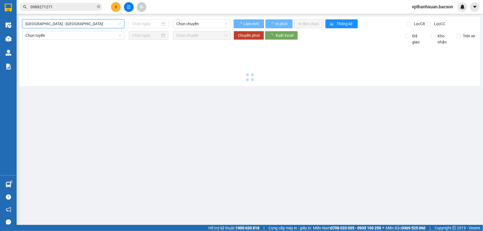
type input "[DATE]"
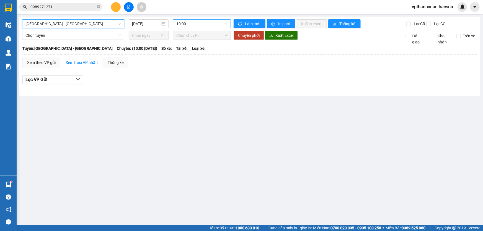
click at [178, 23] on span "10:00" at bounding box center [201, 24] width 51 height 8
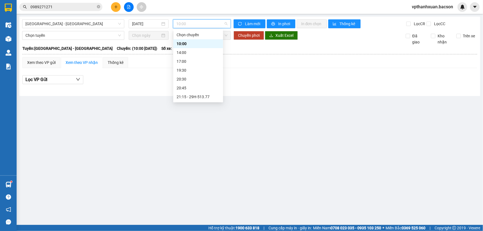
scroll to position [17, 0]
click at [205, 78] on div "21:15 - 29H-513.77" at bounding box center [198, 79] width 43 height 6
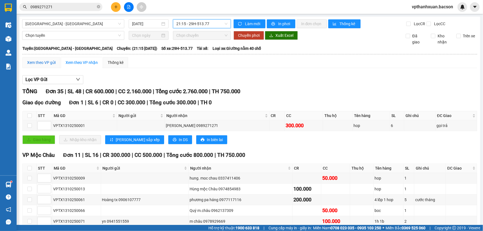
click at [48, 62] on div "Xem theo VP gửi" at bounding box center [41, 63] width 29 height 6
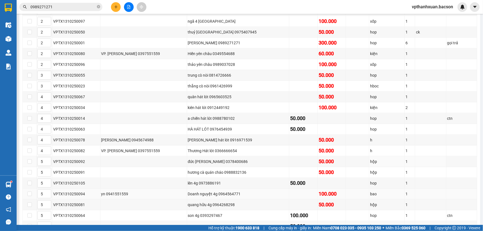
scroll to position [299, 0]
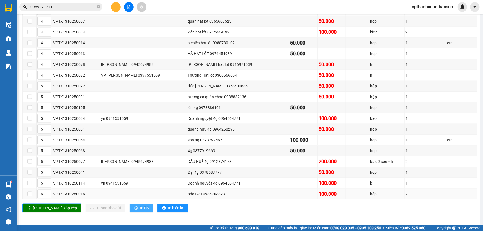
click at [134, 206] on icon "printer" at bounding box center [136, 208] width 4 height 4
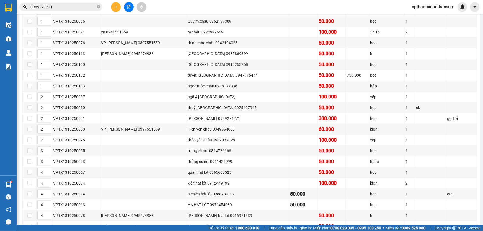
scroll to position [0, 0]
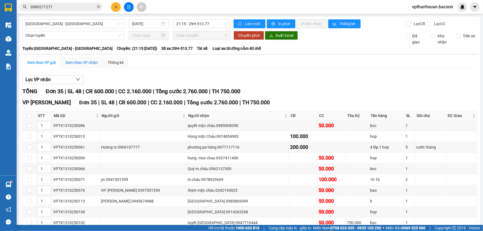
click at [88, 64] on div "Xem theo VP nhận" at bounding box center [82, 63] width 32 height 6
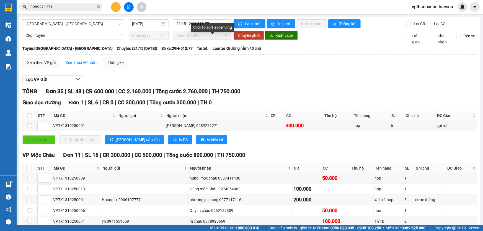
scroll to position [101, 0]
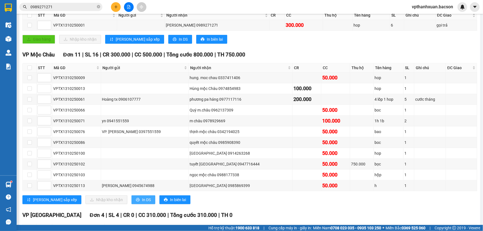
click at [142, 197] on span "In DS" at bounding box center [146, 200] width 9 height 6
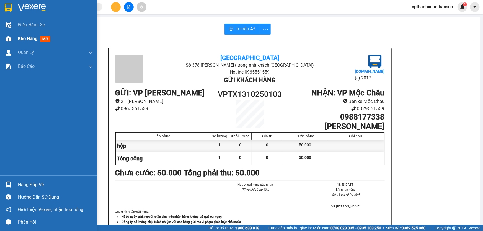
click at [48, 38] on span "mới" at bounding box center [45, 39] width 10 height 6
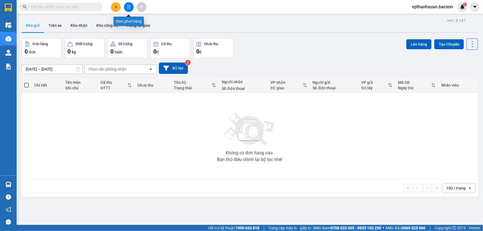
click at [129, 8] on icon "file-add" at bounding box center [129, 7] width 4 height 4
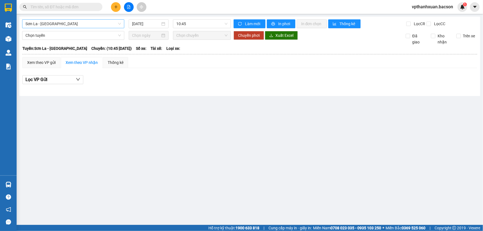
click at [101, 22] on span "Sơn La - [GEOGRAPHIC_DATA]" at bounding box center [73, 24] width 96 height 8
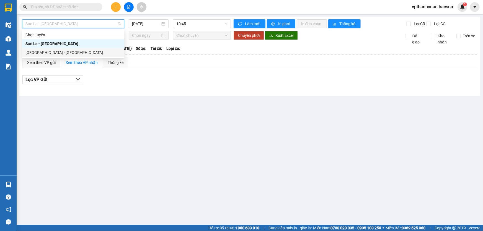
click at [76, 50] on div "[GEOGRAPHIC_DATA] - [GEOGRAPHIC_DATA]" at bounding box center [73, 53] width 96 height 6
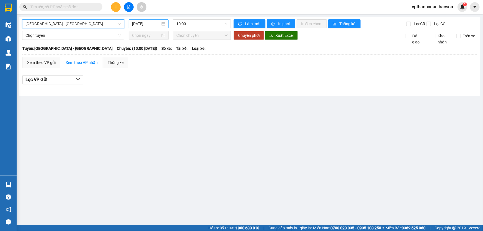
drag, startPoint x: 142, startPoint y: 18, endPoint x: 147, endPoint y: 27, distance: 10.0
click at [143, 19] on div "[GEOGRAPHIC_DATA] - [GEOGRAPHIC_DATA] - [GEOGRAPHIC_DATA] [DATE] 10:00 Làm mới …" at bounding box center [249, 56] width 461 height 79
click at [154, 25] on input "[DATE]" at bounding box center [146, 24] width 28 height 6
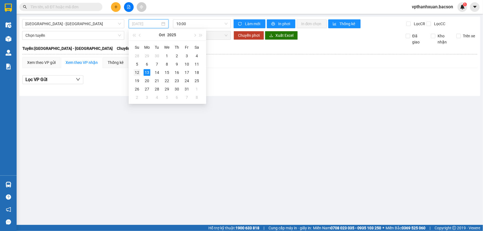
click at [136, 72] on div "12" at bounding box center [137, 72] width 7 height 7
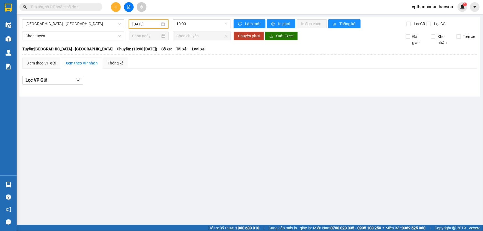
click at [151, 25] on input "[DATE]" at bounding box center [146, 24] width 28 height 6
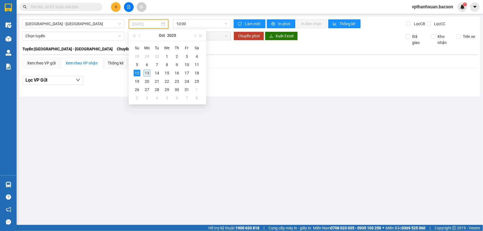
click at [145, 72] on div "13" at bounding box center [147, 73] width 7 height 7
type input "[DATE]"
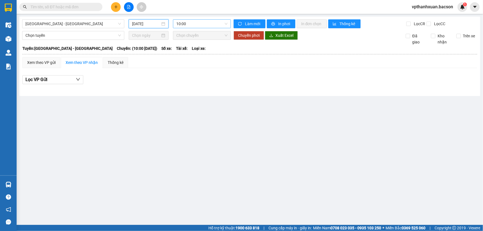
click at [212, 26] on span "10:00" at bounding box center [201, 24] width 51 height 8
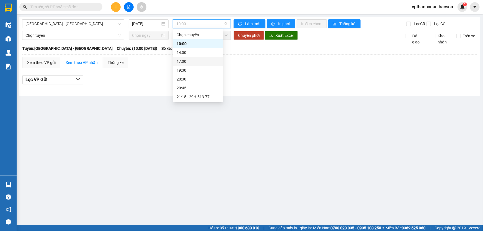
scroll to position [17, 0]
click at [201, 78] on div "21:15 - 29H-513.77" at bounding box center [198, 79] width 43 height 6
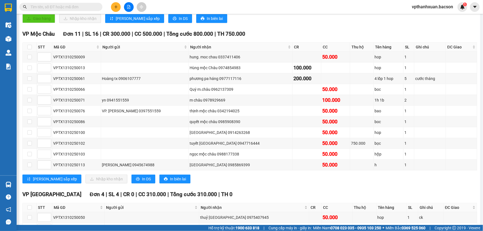
scroll to position [46, 0]
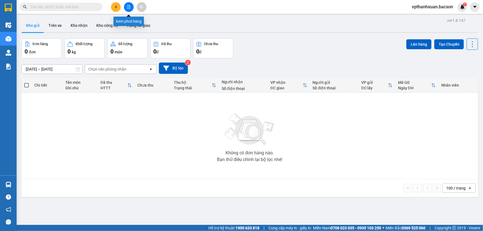
click at [127, 8] on icon "file-add" at bounding box center [128, 7] width 3 height 4
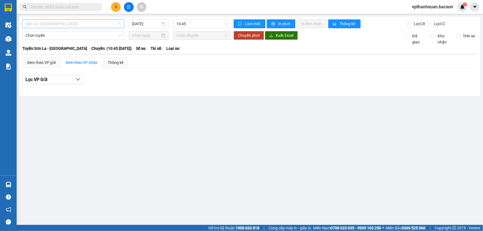
click at [74, 26] on span "Sơn La - [GEOGRAPHIC_DATA]" at bounding box center [73, 24] width 96 height 8
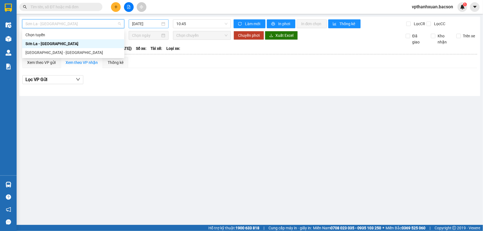
click at [155, 23] on input "[DATE]" at bounding box center [146, 24] width 28 height 6
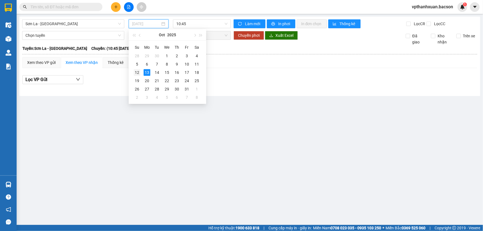
click at [138, 72] on div "12" at bounding box center [137, 72] width 7 height 7
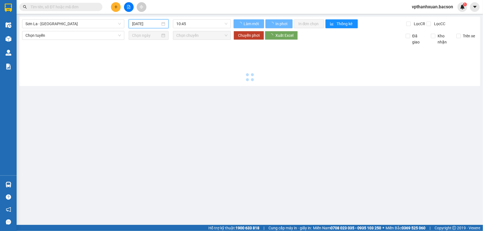
type input "[DATE]"
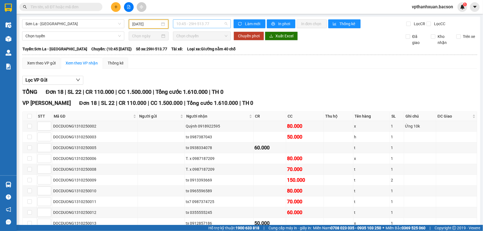
click at [214, 24] on span "10:45 - 29H-513.77" at bounding box center [201, 24] width 51 height 8
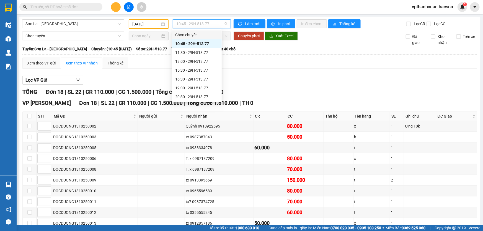
drag, startPoint x: 292, startPoint y: 99, endPoint x: 290, endPoint y: 104, distance: 4.8
click at [292, 99] on div "VP Thanh Xuân Đơn 18 | SL 22 | CR 110.000 | CC 1.500.000 | Tổng cước 1.610.000 …" at bounding box center [249, 103] width 455 height 8
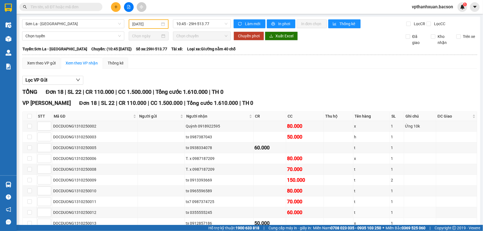
scroll to position [75, 0]
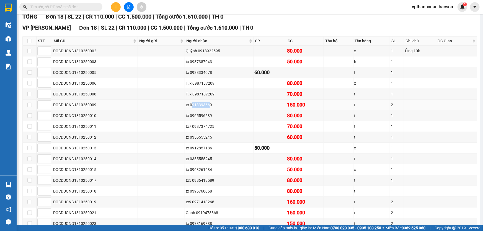
drag, startPoint x: 209, startPoint y: 103, endPoint x: 191, endPoint y: 104, distance: 17.4
click at [191, 104] on div "tx 0913393669" at bounding box center [219, 105] width 67 height 6
click at [236, 104] on div "tx 0913393669" at bounding box center [219, 105] width 67 height 6
drag, startPoint x: 190, startPoint y: 104, endPoint x: 209, endPoint y: 104, distance: 19.4
click at [209, 104] on div "tx 0913393669" at bounding box center [219, 105] width 67 height 6
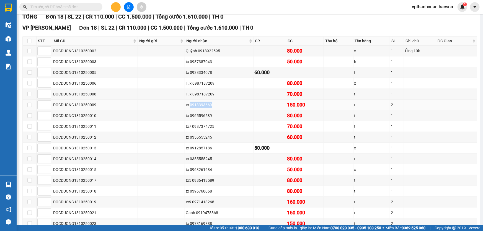
copy div "0913393669"
click at [55, 11] on div "Kết quả tìm kiếm ( 0 ) Bộ lọc No Data" at bounding box center [54, 7] width 108 height 10
click at [61, 7] on input "text" at bounding box center [62, 7] width 65 height 6
paste input "0913393669"
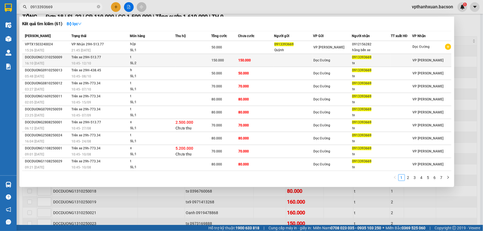
type input "0913393669"
click at [267, 62] on td "150.000" at bounding box center [256, 60] width 36 height 13
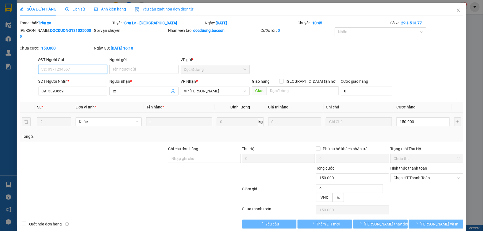
type input "0913393669"
type input "tx"
type input "0"
type input "150.000"
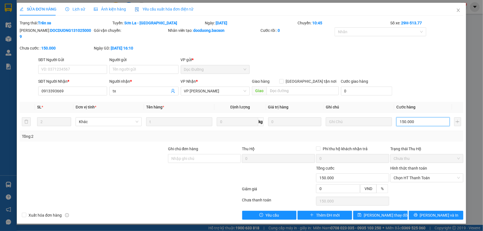
type input "1"
type input "13"
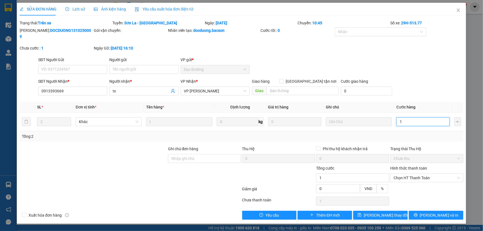
type input "13"
type input "130"
type input "130.000"
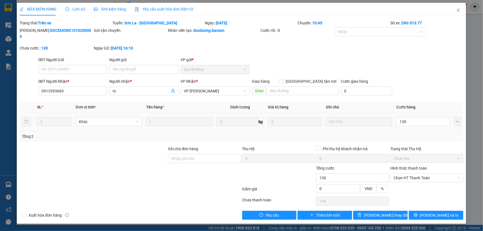
type input "130.000"
click at [441, 102] on th "Cước hàng" at bounding box center [423, 107] width 58 height 11
click at [430, 212] on button "Lưu và In" at bounding box center [436, 215] width 55 height 9
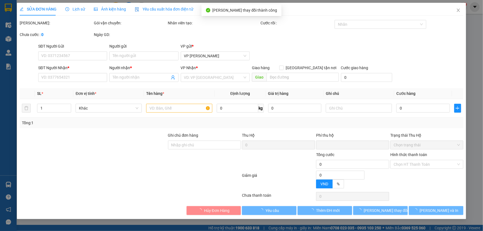
type input "0913393669"
type input "tx"
type input "0"
type input "130.000"
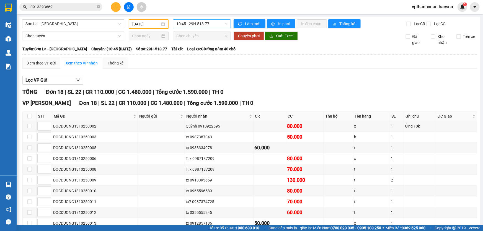
click at [210, 25] on span "10:45 - 29H-513.77" at bounding box center [201, 24] width 51 height 8
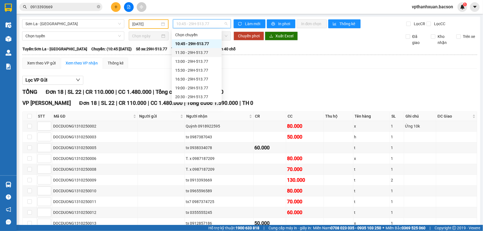
click at [205, 52] on div "11:30 - 29H-513.77" at bounding box center [197, 52] width 50 height 9
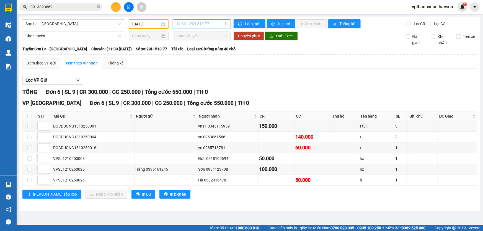
click at [181, 25] on span "11:30 - 29H-513.77" at bounding box center [201, 24] width 51 height 8
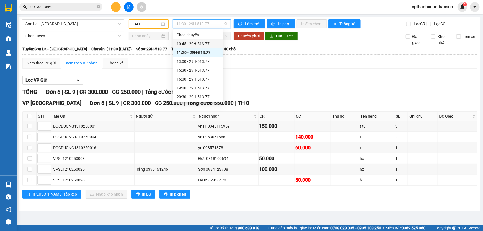
click at [194, 43] on div "10:45 - 29H-513.77" at bounding box center [198, 44] width 43 height 6
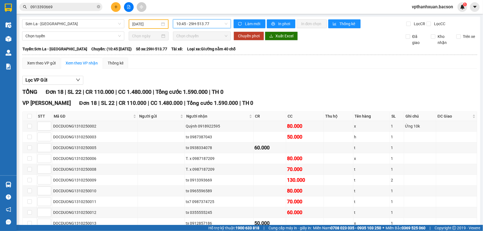
drag, startPoint x: 203, startPoint y: 26, endPoint x: 201, endPoint y: 28, distance: 3.2
click at [202, 26] on span "10:45 - 29H-513.77" at bounding box center [201, 24] width 51 height 8
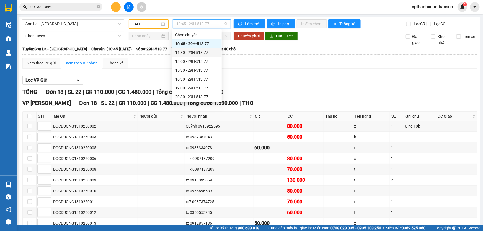
click at [195, 50] on div "11:30 - 29H-513.77" at bounding box center [196, 53] width 43 height 6
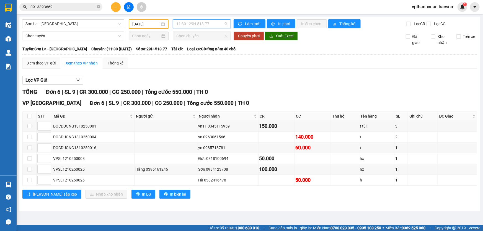
click at [200, 24] on span "11:30 - 29H-513.77" at bounding box center [201, 24] width 51 height 8
click at [313, 89] on div "TỔNG Đơn 6 | SL 9 | CR 300.000 | CC 250.000 | Tổng cước 550.000 | TH 0" at bounding box center [249, 92] width 455 height 9
click at [53, 62] on div "Xem theo VP gửi" at bounding box center [41, 63] width 29 height 6
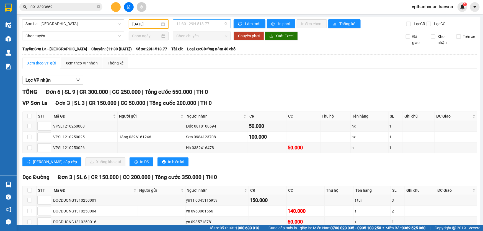
click at [198, 25] on span "11:30 - 29H-513.77" at bounding box center [201, 24] width 51 height 8
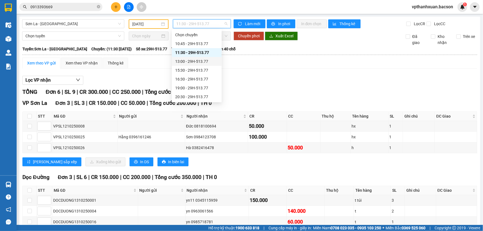
click at [197, 59] on div "13:00 - 29H-513.77" at bounding box center [196, 61] width 43 height 6
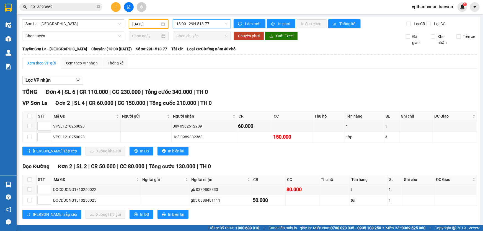
click at [204, 24] on span "13:00 - 29H-513.77" at bounding box center [201, 24] width 51 height 8
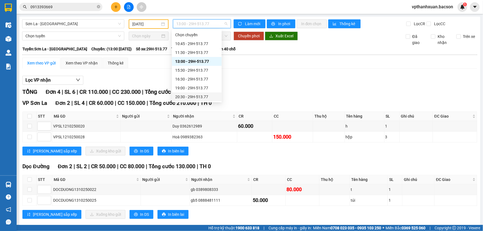
drag, startPoint x: 199, startPoint y: 93, endPoint x: 199, endPoint y: 96, distance: 3.0
click at [199, 94] on div "20:30 - 29H-513.77" at bounding box center [197, 96] width 50 height 9
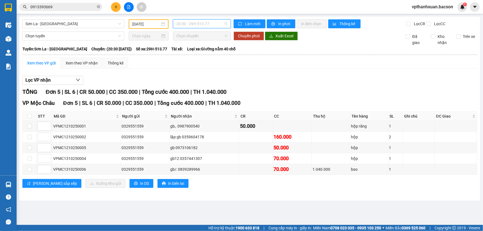
click at [204, 21] on span "20:30 - 29H-513.77" at bounding box center [201, 24] width 51 height 8
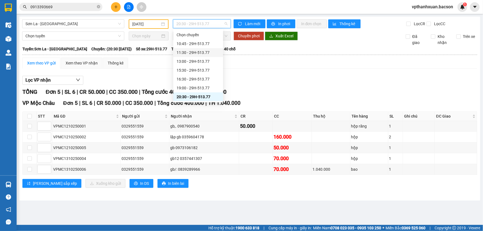
click at [330, 76] on div "Lọc VP nhận" at bounding box center [249, 80] width 455 height 9
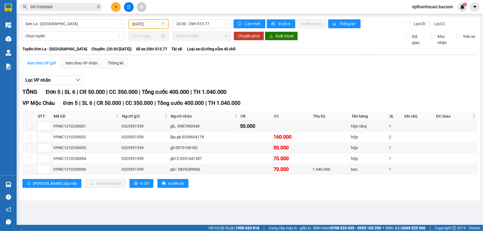
click at [243, 79] on div "Lọc VP nhận" at bounding box center [249, 80] width 455 height 9
click at [205, 20] on span "20:30 - 29H-513.77" at bounding box center [201, 24] width 51 height 8
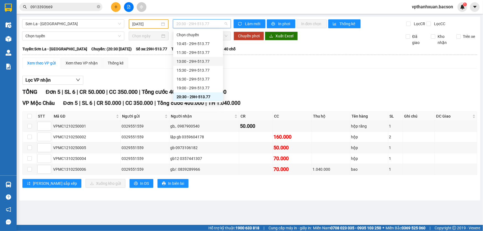
click at [284, 83] on div "Lọc VP nhận" at bounding box center [249, 80] width 455 height 9
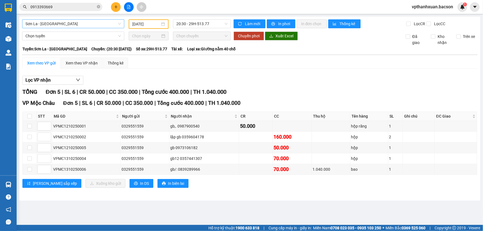
click at [104, 27] on span "Sơn La - [GEOGRAPHIC_DATA]" at bounding box center [73, 24] width 96 height 8
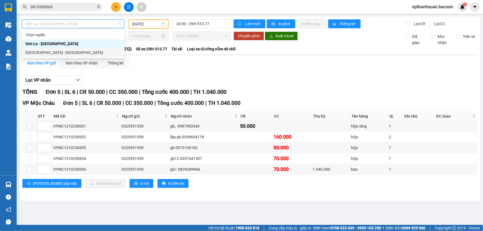
drag, startPoint x: 61, startPoint y: 52, endPoint x: 96, endPoint y: 42, distance: 36.6
click at [61, 52] on div "[GEOGRAPHIC_DATA] - [GEOGRAPHIC_DATA]" at bounding box center [73, 53] width 96 height 6
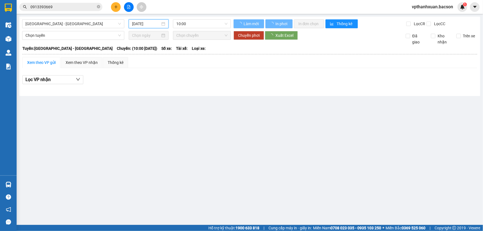
click at [155, 21] on input "[DATE]" at bounding box center [146, 24] width 28 height 6
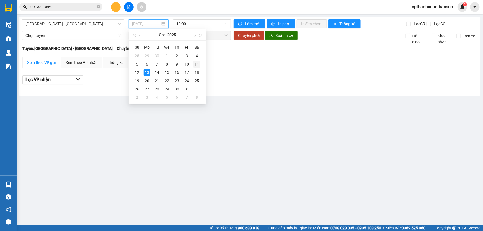
click at [196, 63] on div "11" at bounding box center [197, 64] width 7 height 7
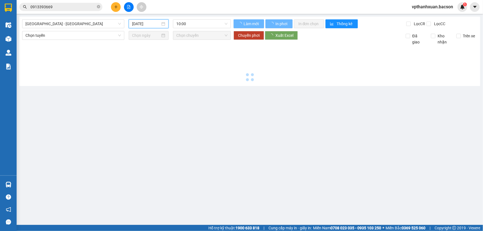
type input "11/10/2025"
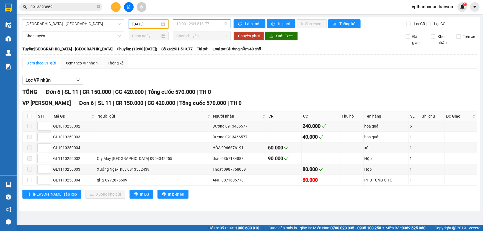
click at [214, 27] on span "10:00 - 29H-513.77" at bounding box center [201, 24] width 51 height 8
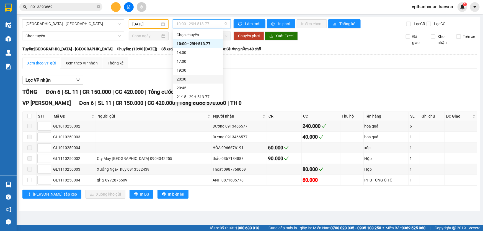
scroll to position [17, 0]
click at [210, 79] on div "21:15 - 29H-513.77" at bounding box center [198, 79] width 43 height 6
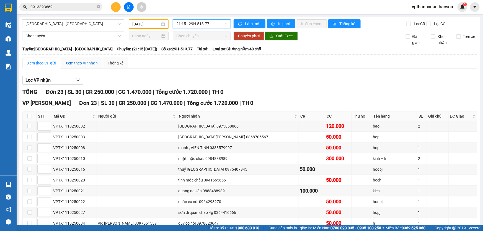
click at [81, 61] on div "Xem theo VP nhận" at bounding box center [82, 63] width 32 height 6
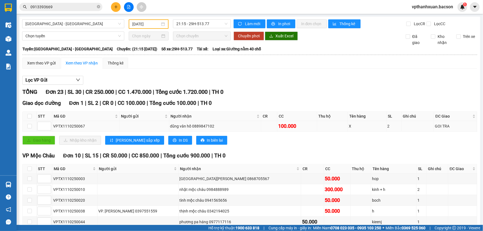
click at [291, 129] on div "100.000" at bounding box center [297, 126] width 38 height 8
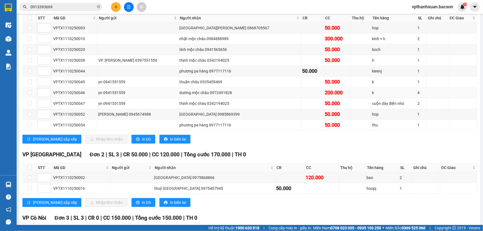
scroll to position [25, 0]
